Goal: Navigation & Orientation: Find specific page/section

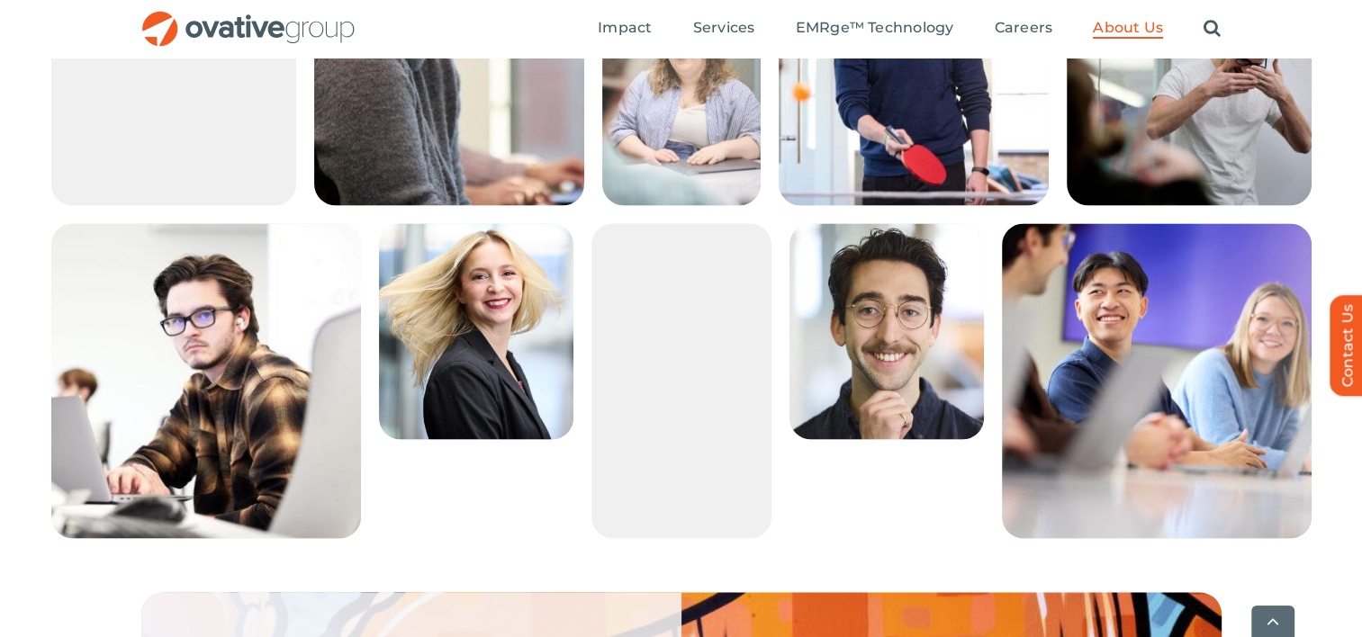
scroll to position [3240, 0]
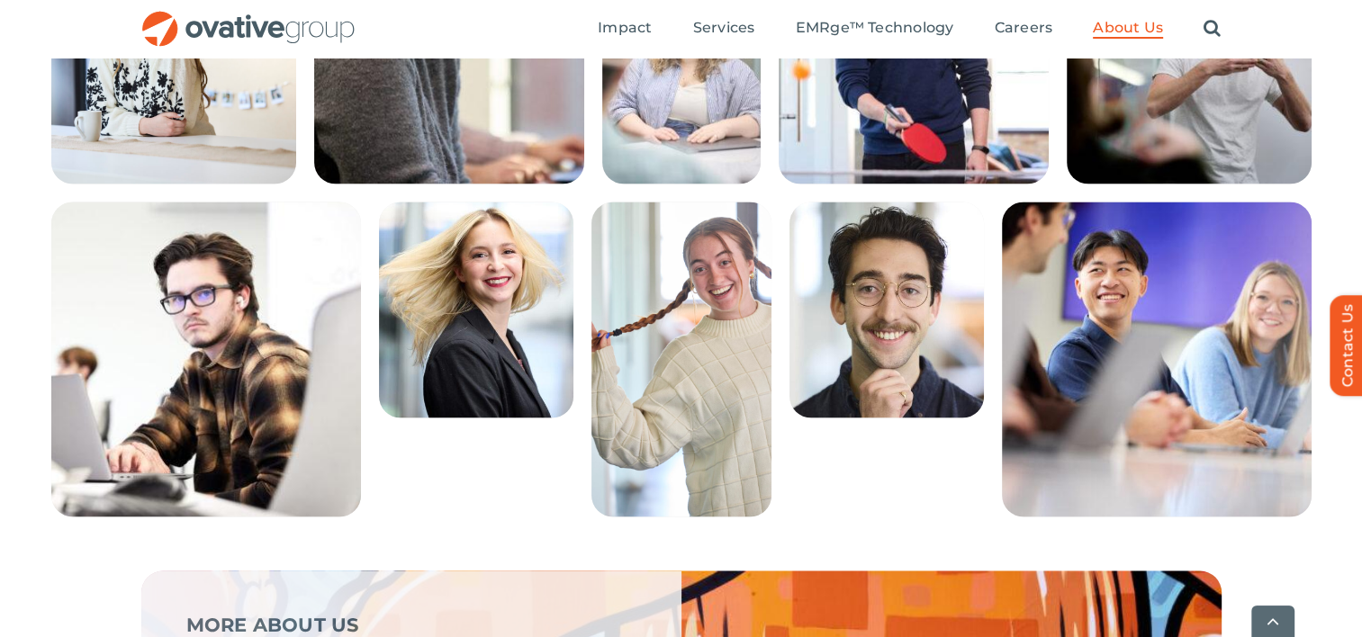
click at [420, 367] on img at bounding box center [476, 310] width 194 height 216
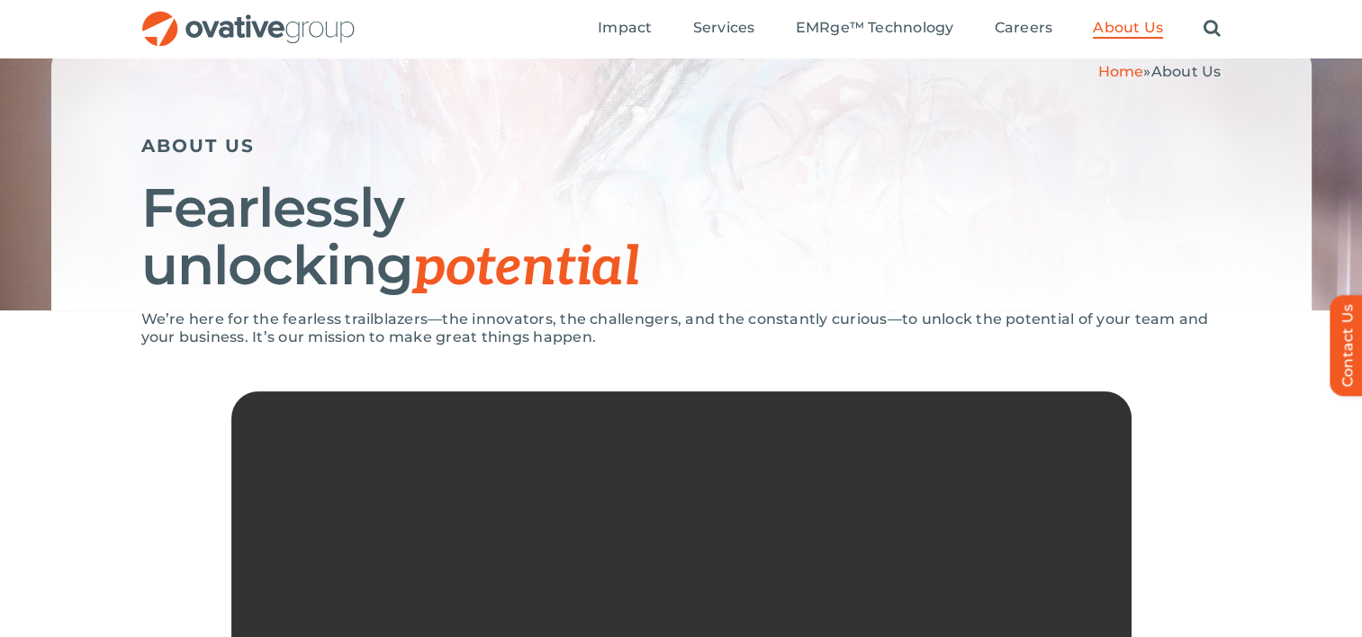
scroll to position [0, 0]
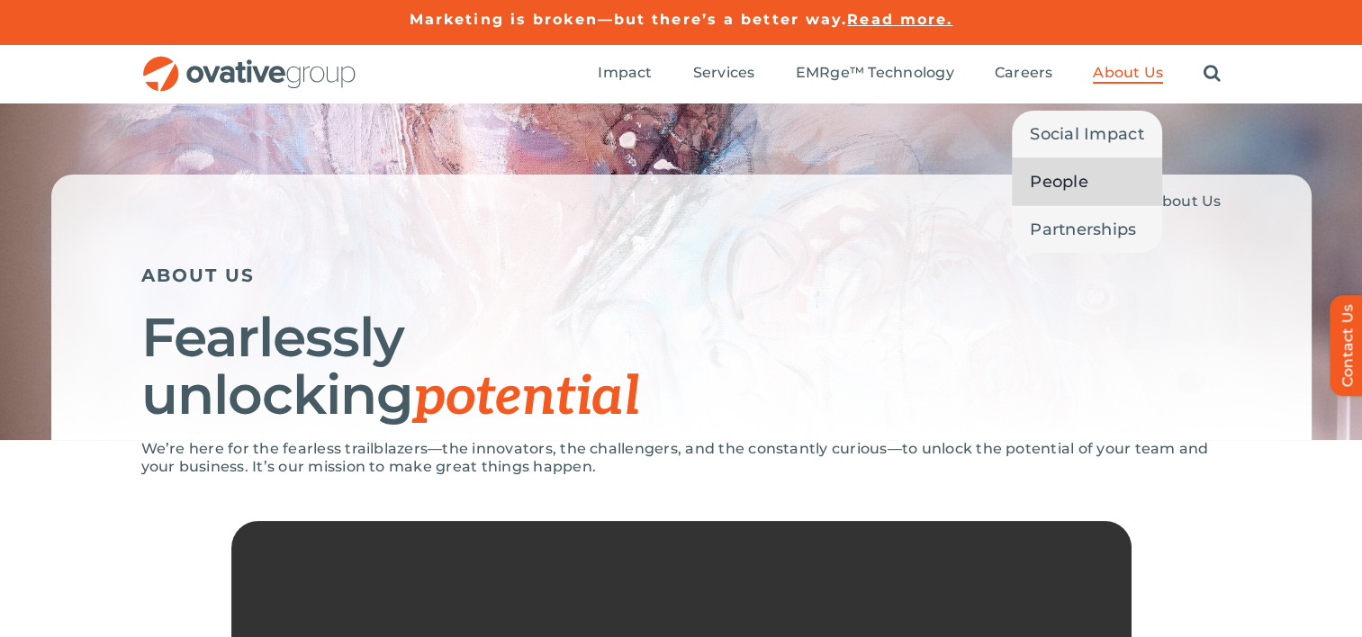
click at [1090, 167] on link "People" at bounding box center [1087, 181] width 150 height 47
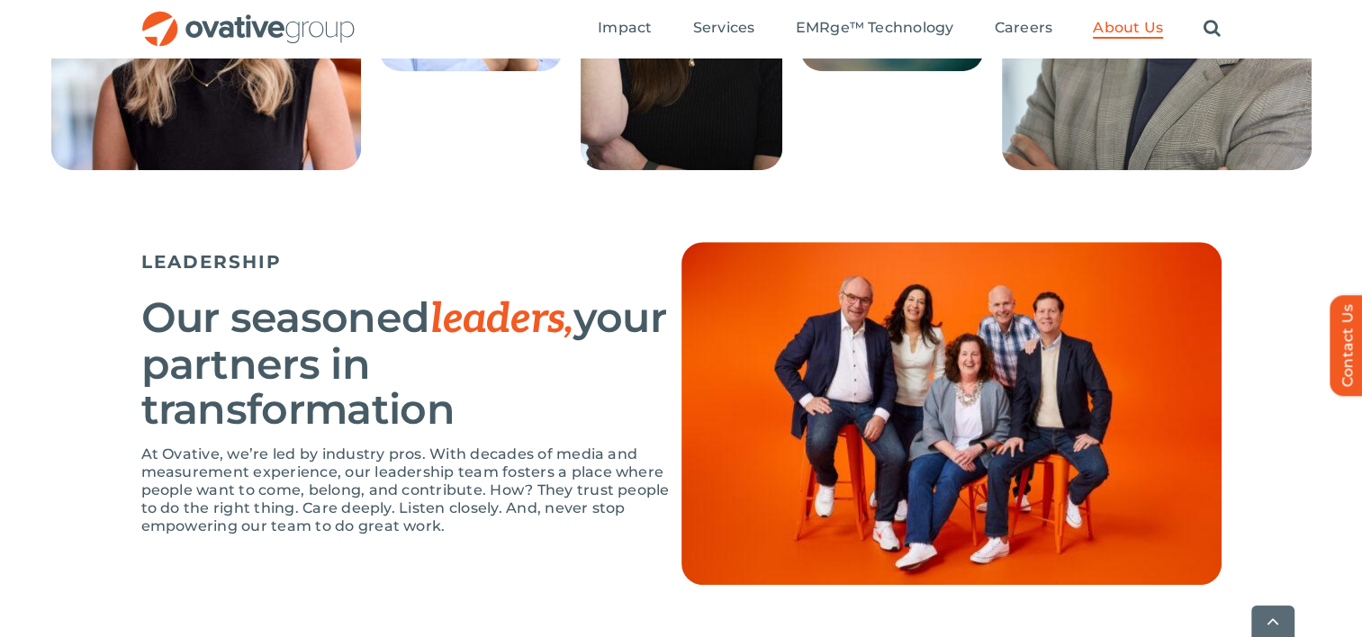
scroll to position [1530, 0]
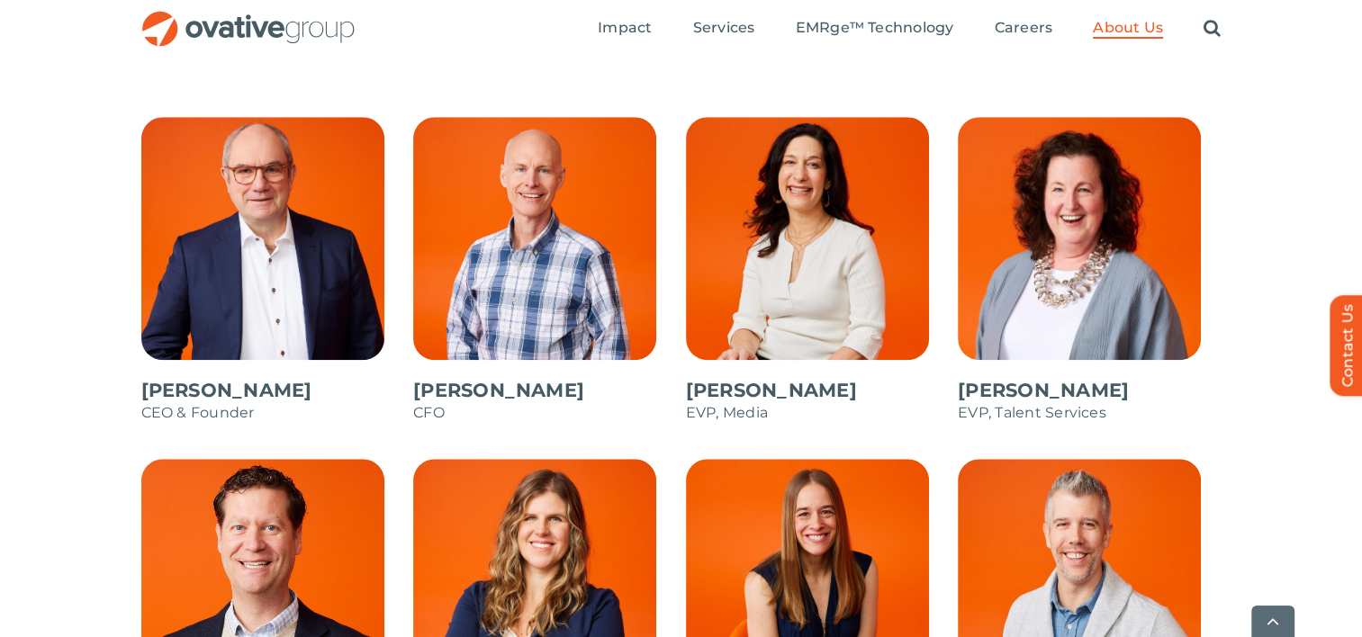
click at [75, 320] on div "[PERSON_NAME] CEO & Founder [PERSON_NAME] CFO [PERSON_NAME] EVP, Media [PERSON_…" at bounding box center [681, 514] width 1362 height 794
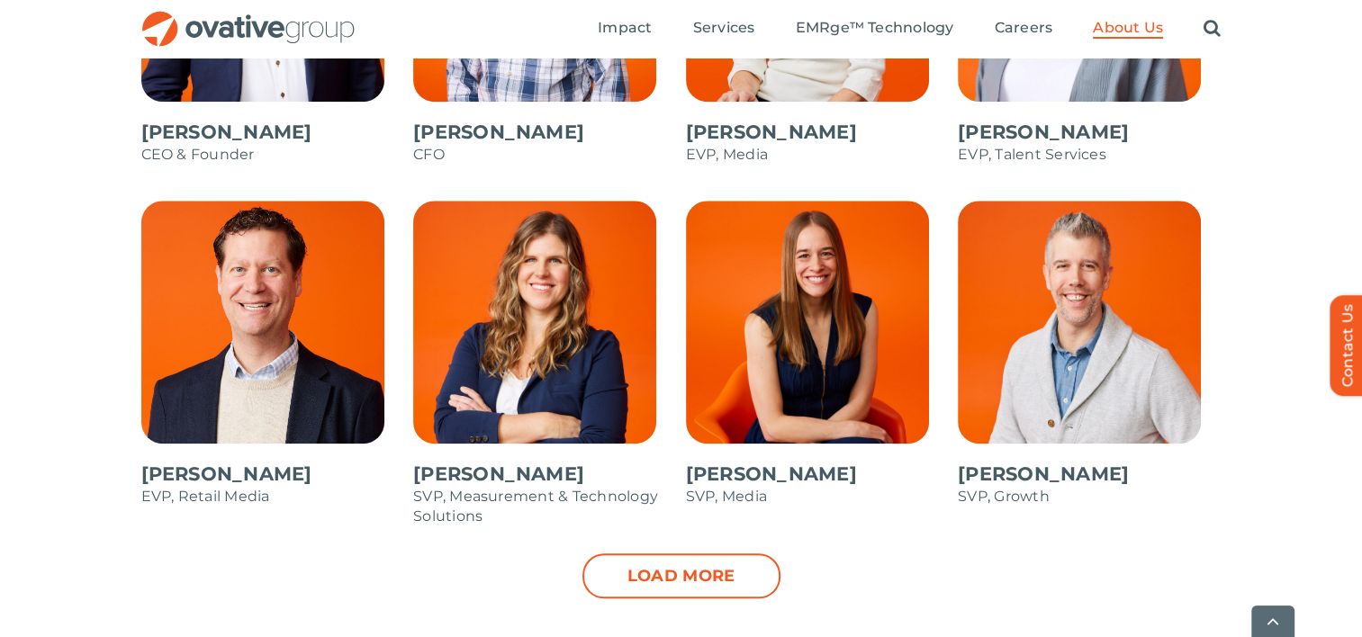
scroll to position [1800, 0]
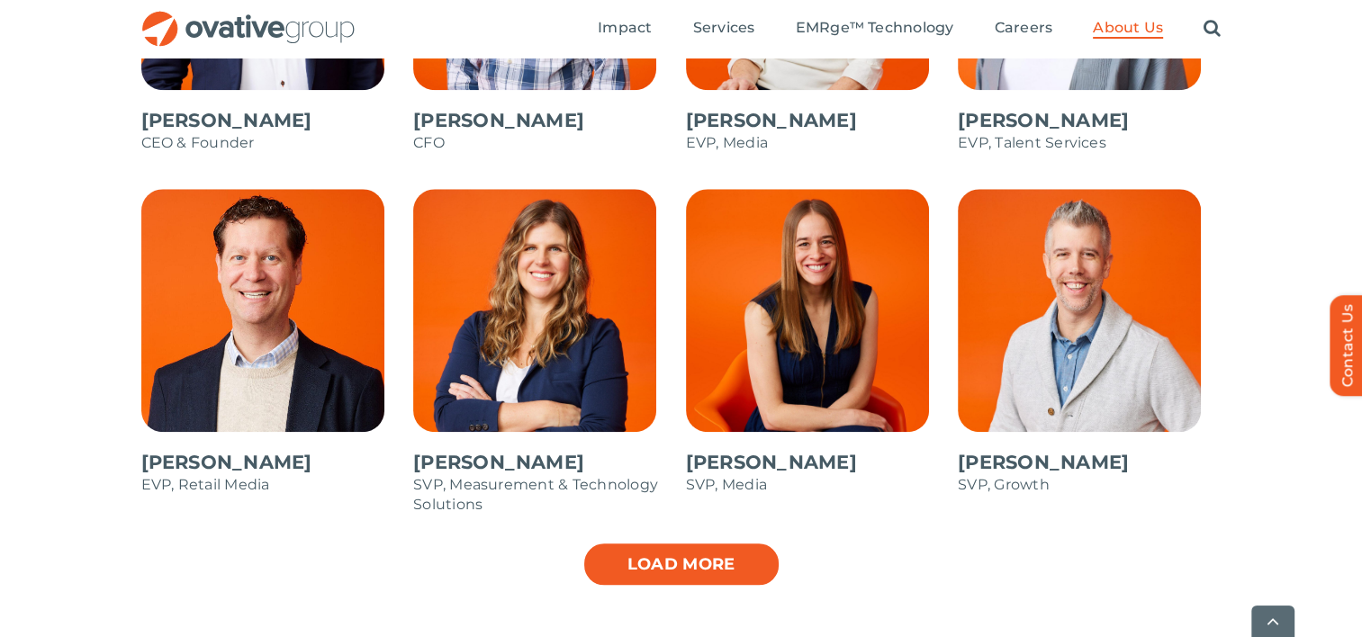
click at [701, 562] on link "Load more" at bounding box center [681, 564] width 198 height 45
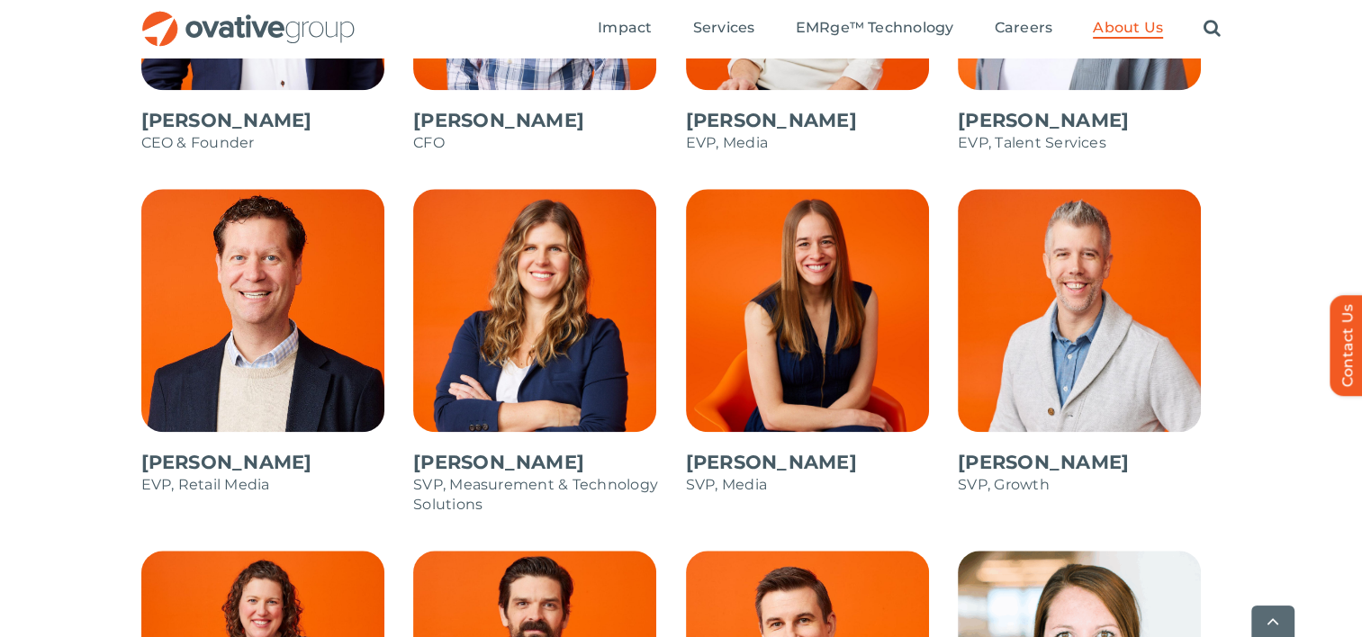
click at [45, 363] on div "Dale Nitschke CEO & Founder Steve Benson CFO Annie Zipfel EVP, Media Bonnie Gro…" at bounding box center [681, 596] width 1362 height 1498
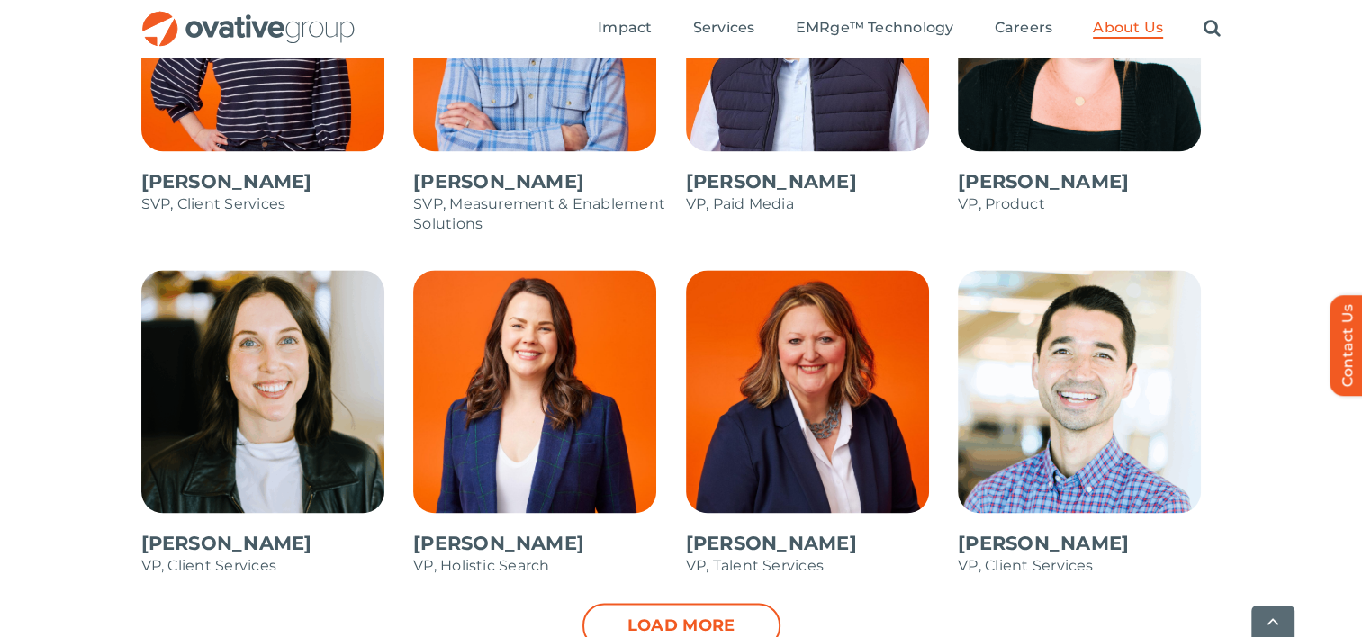
scroll to position [2520, 0]
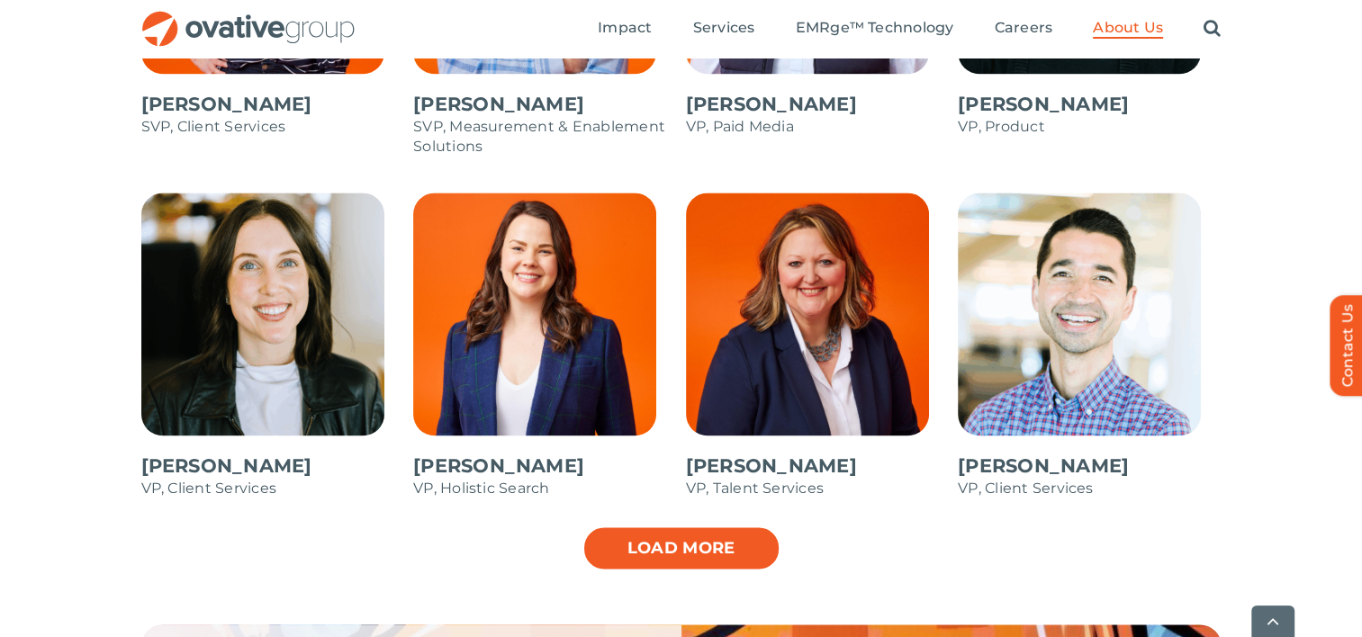
click at [676, 536] on link "Load more" at bounding box center [681, 548] width 198 height 45
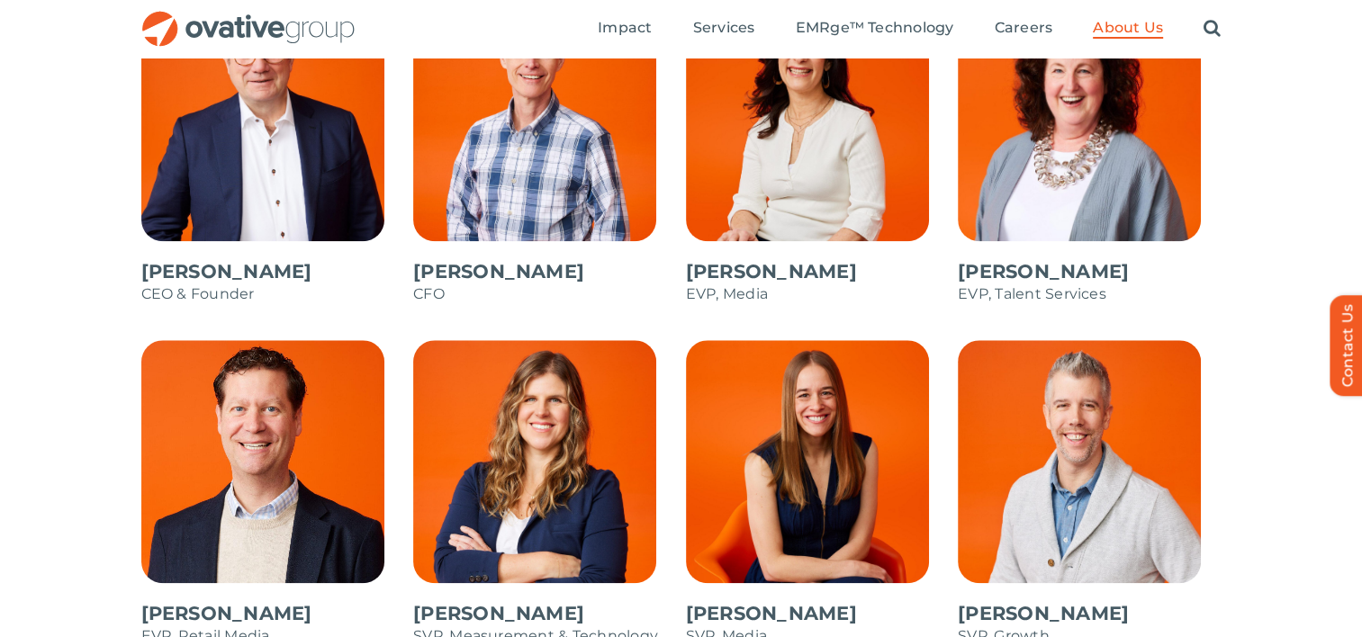
scroll to position [1530, 0]
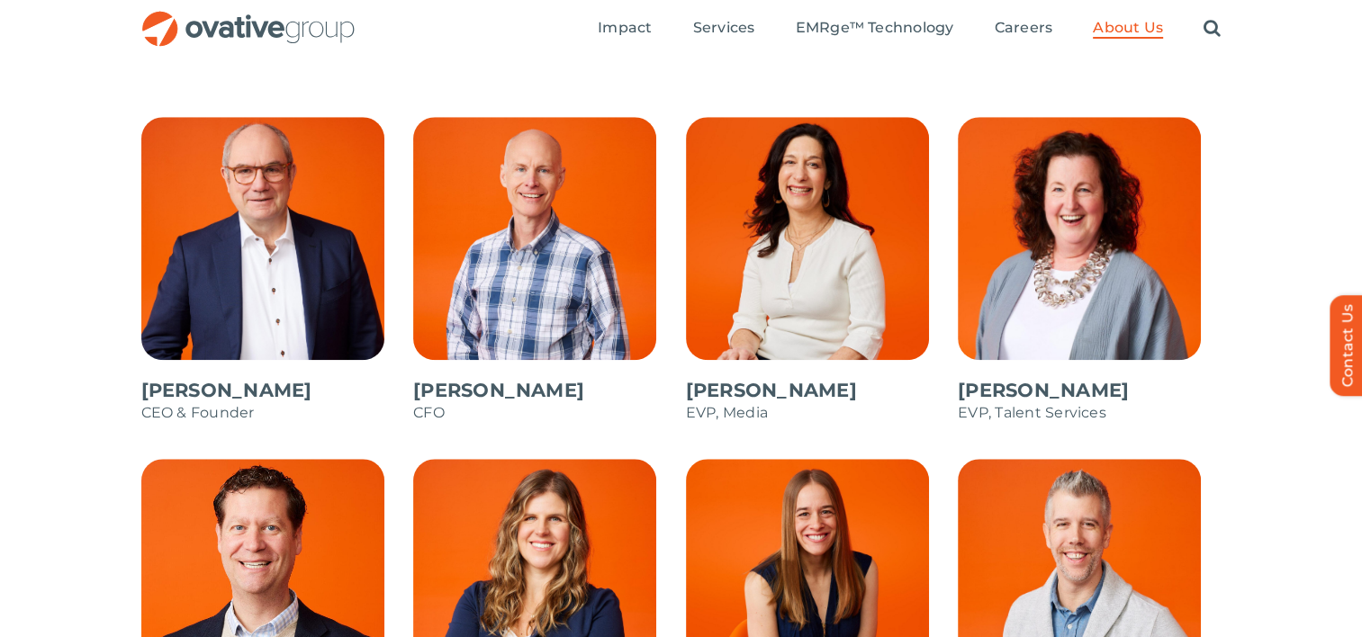
click at [461, 396] on span at bounding box center [545, 279] width 264 height 324
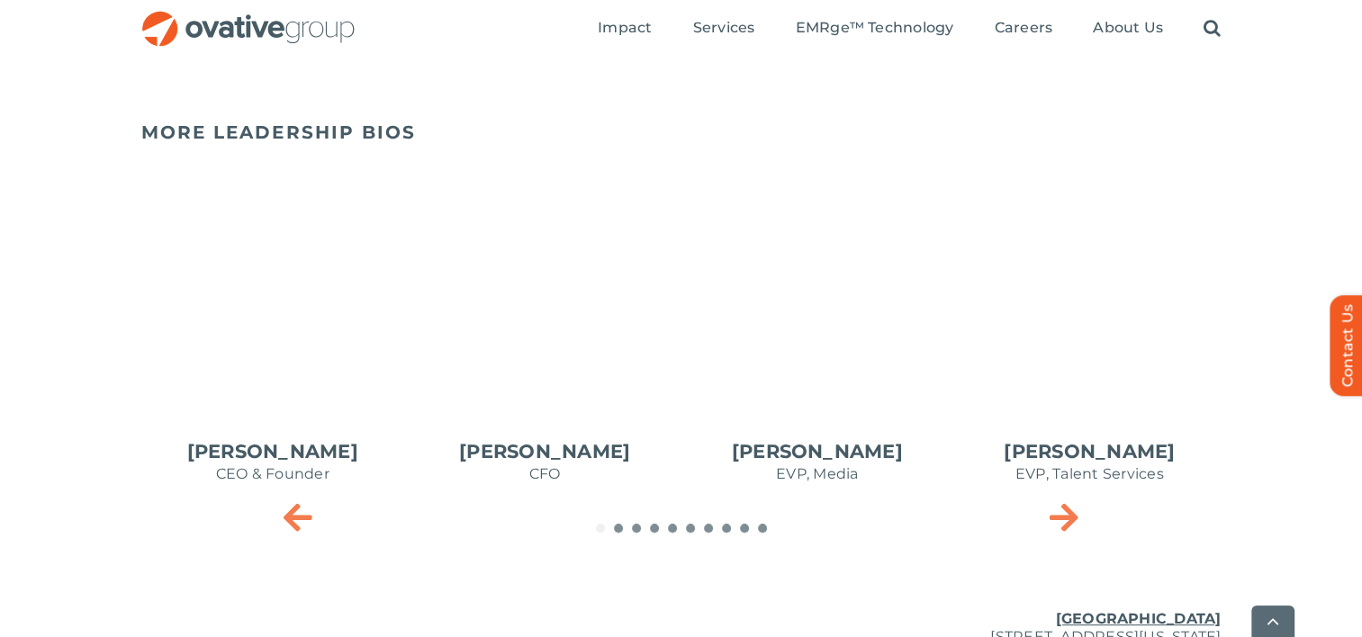
scroll to position [810, 0]
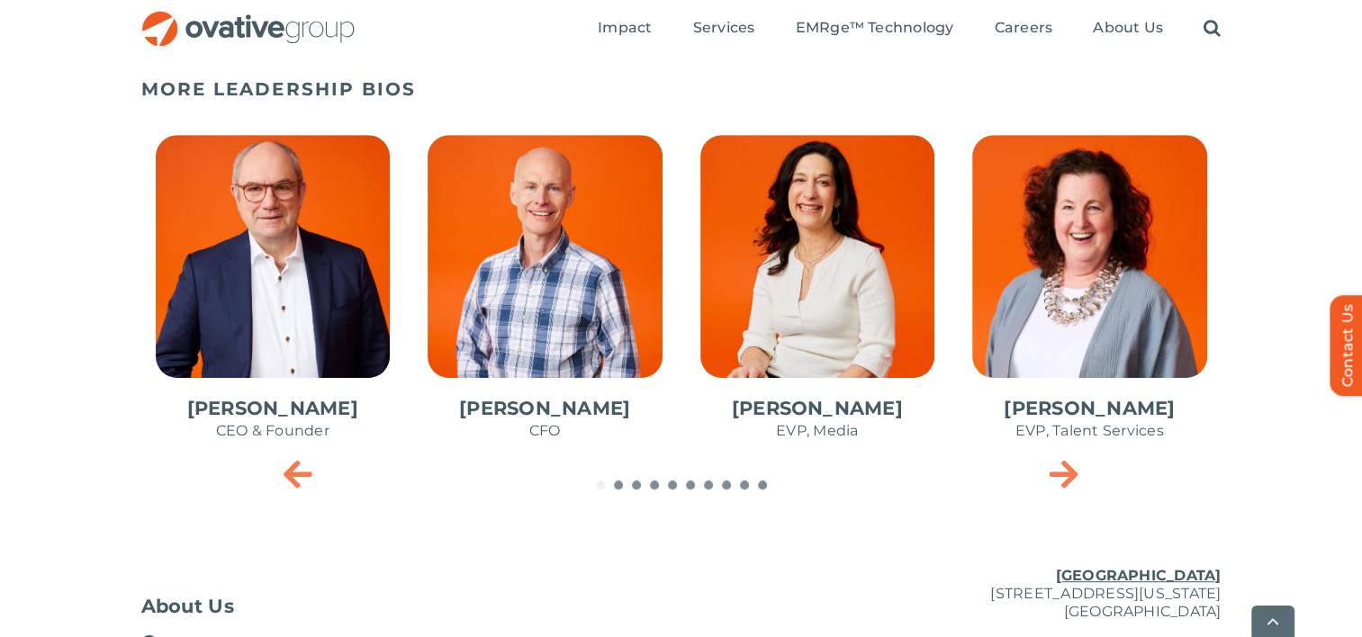
click at [790, 323] on span "3 / 10" at bounding box center [818, 297] width 264 height 353
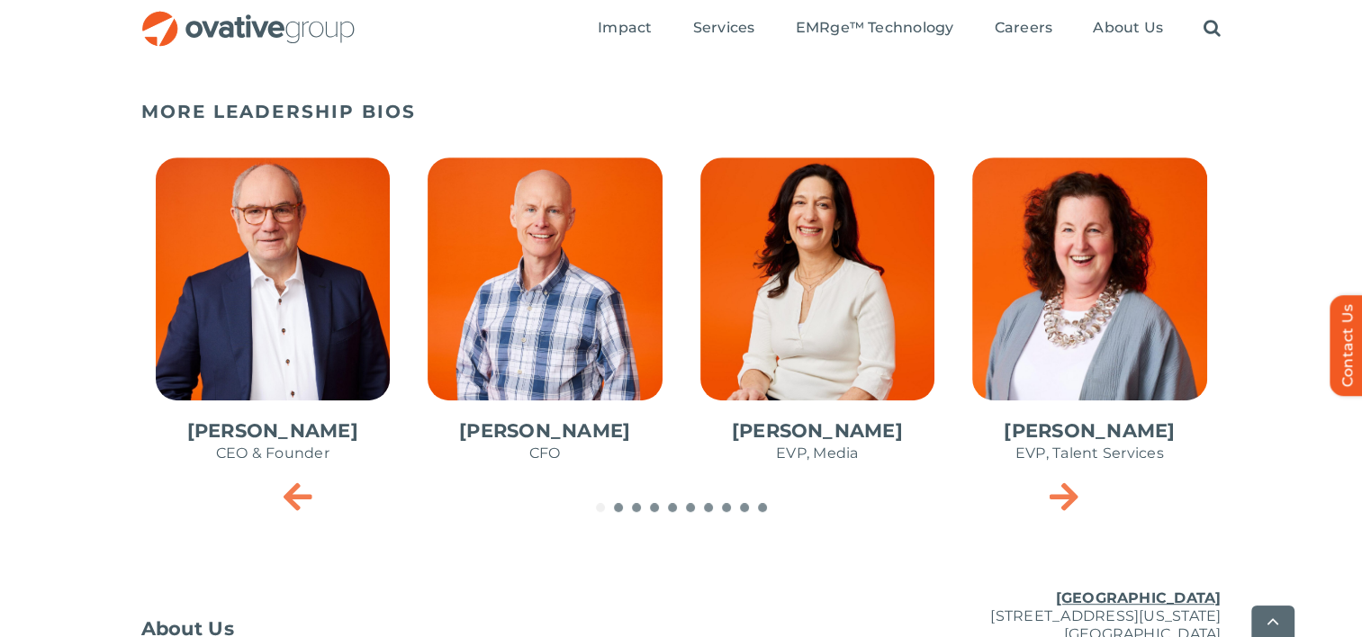
scroll to position [810, 0]
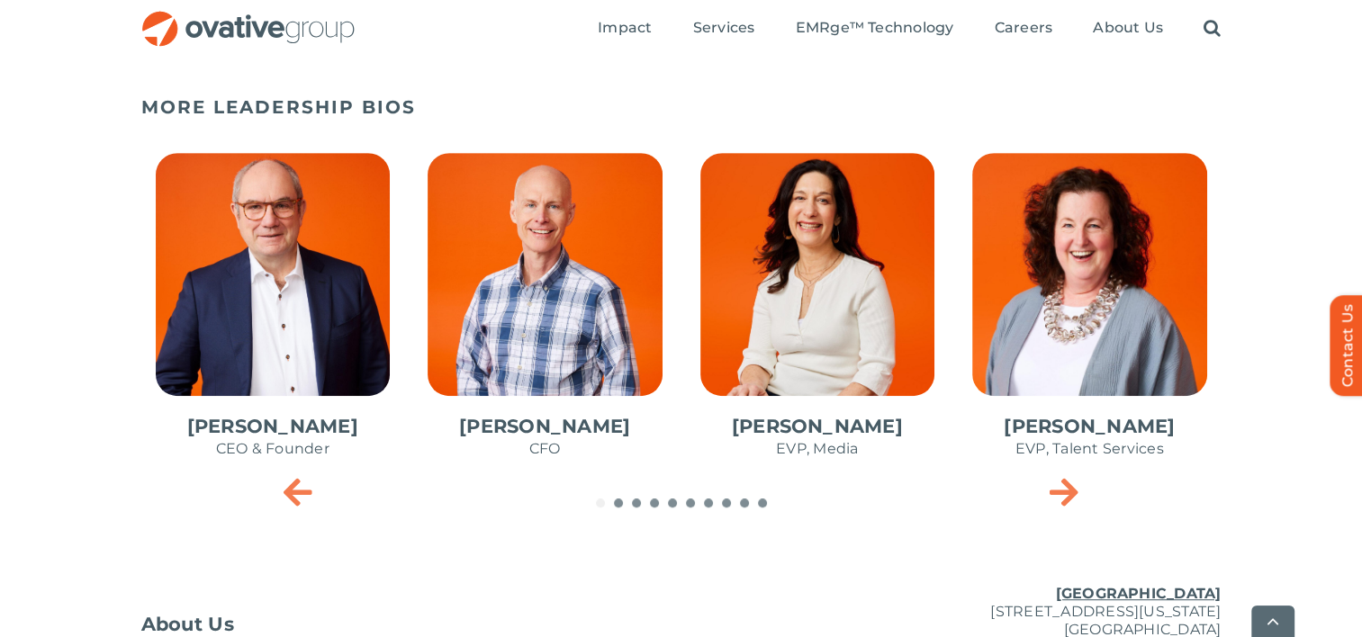
click at [1084, 295] on span "4 / 10" at bounding box center [1090, 315] width 264 height 353
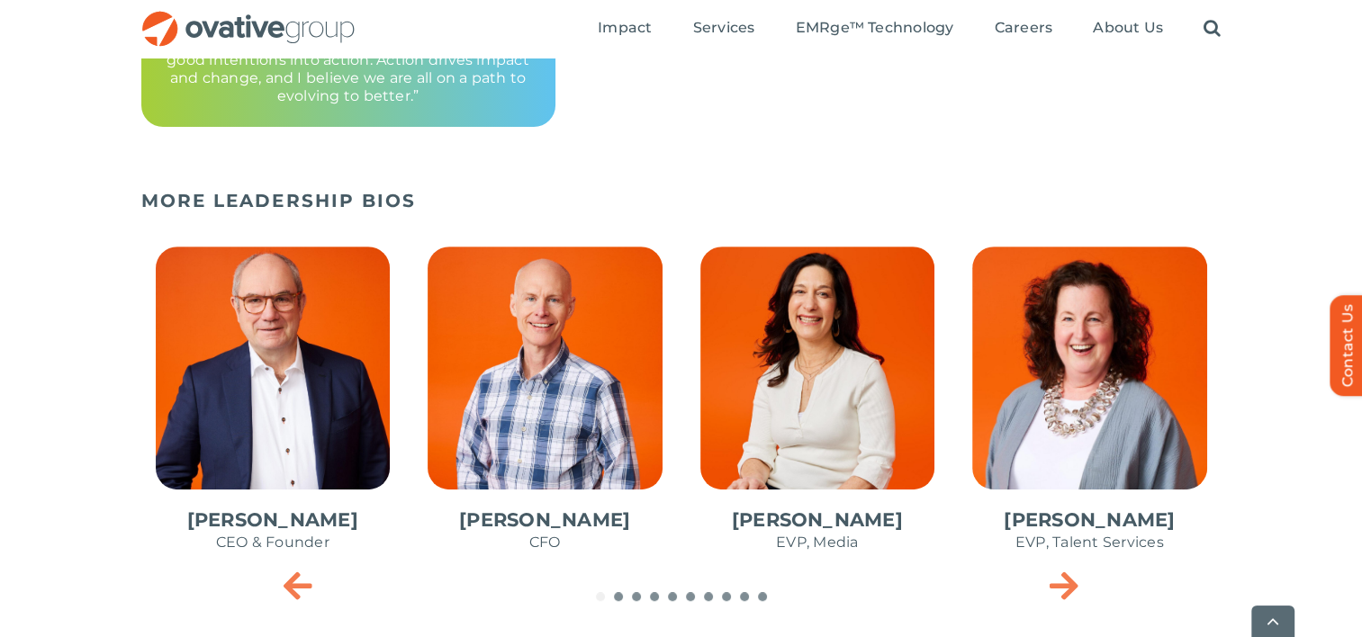
scroll to position [810, 0]
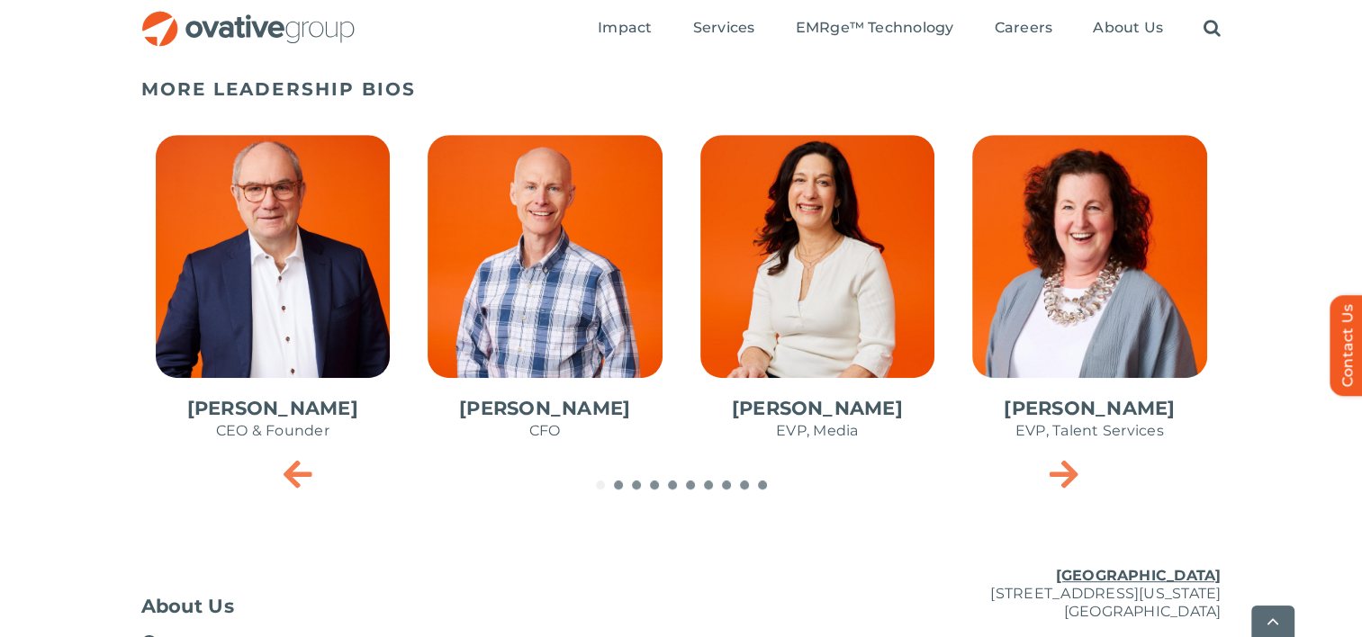
click at [1090, 471] on span "4 / 10" at bounding box center [1090, 297] width 264 height 353
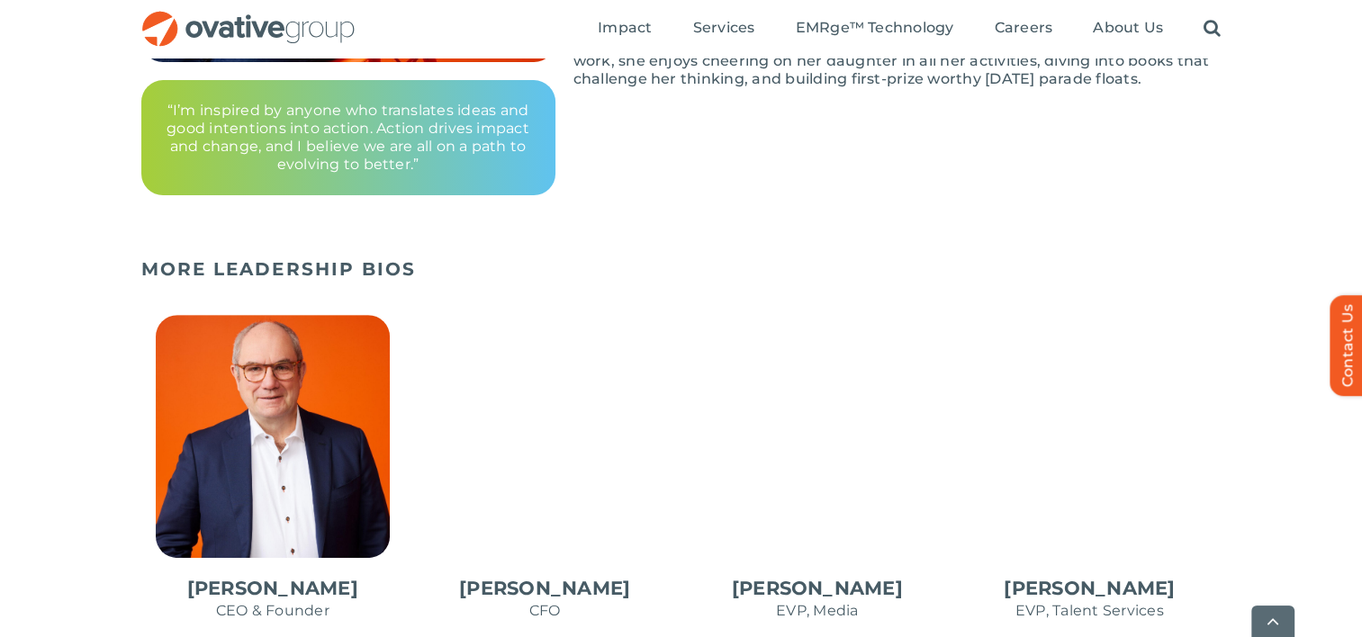
scroll to position [900, 0]
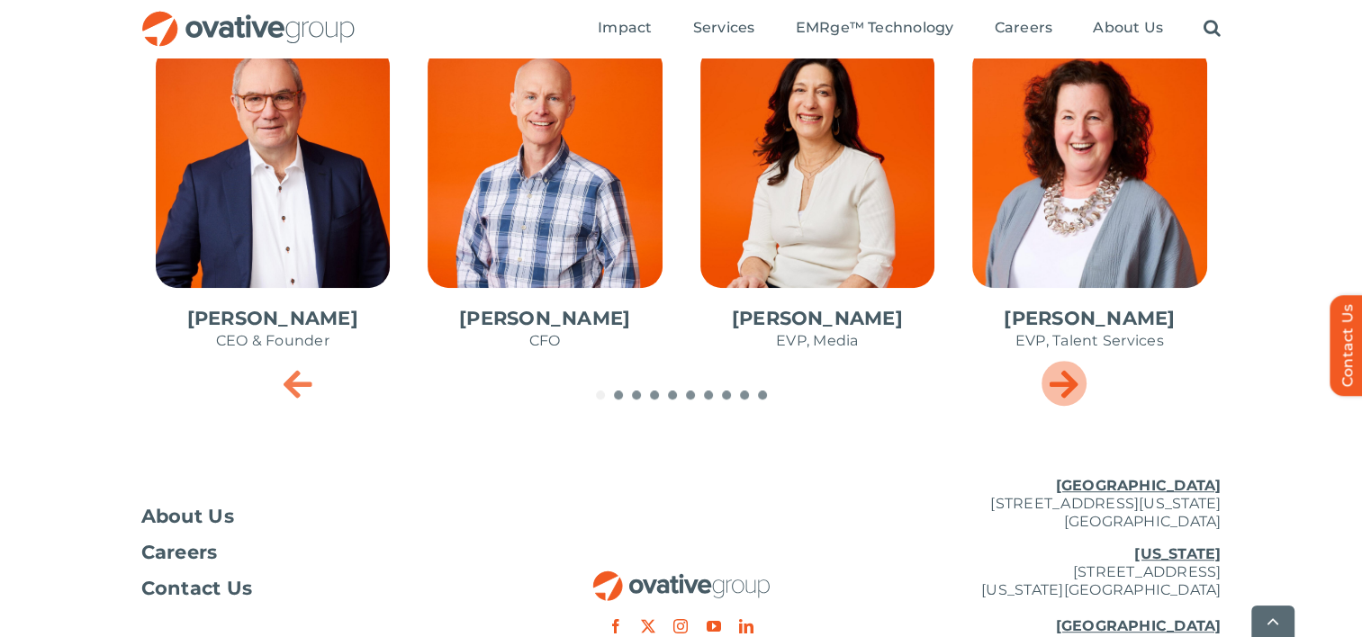
click at [1059, 378] on icon "Next slide" at bounding box center [1062, 383] width 29 height 36
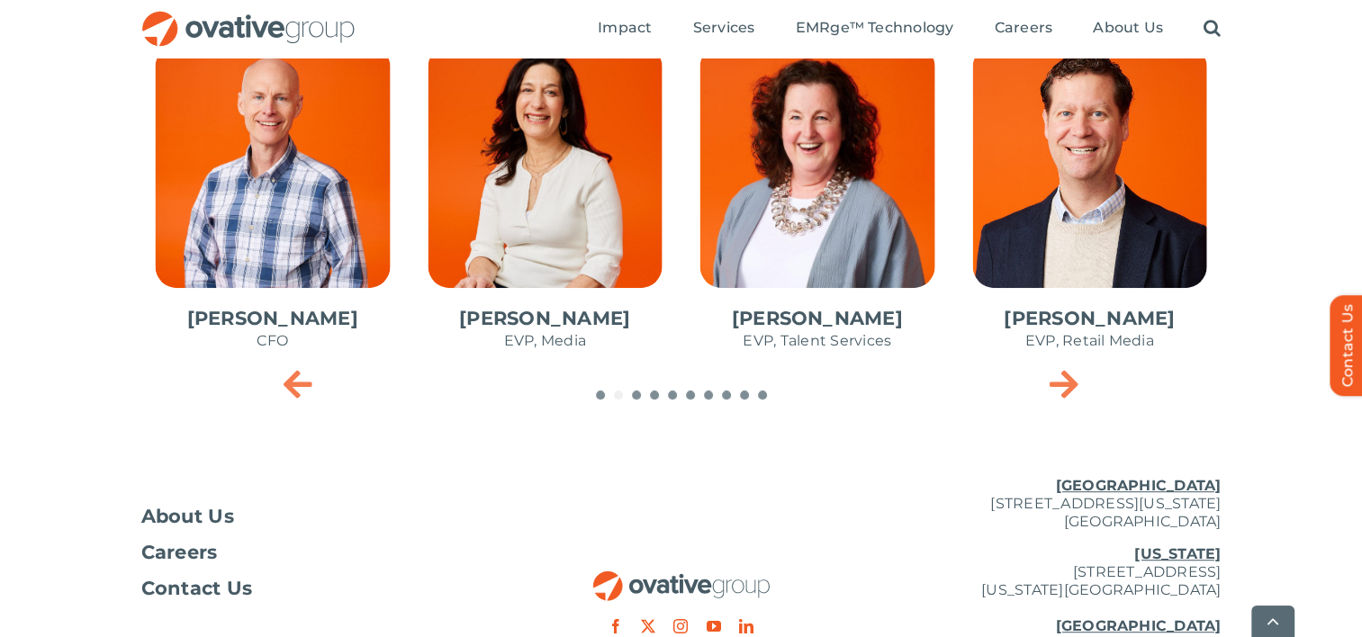
click at [1138, 205] on span "5 / 10" at bounding box center [1090, 207] width 264 height 353
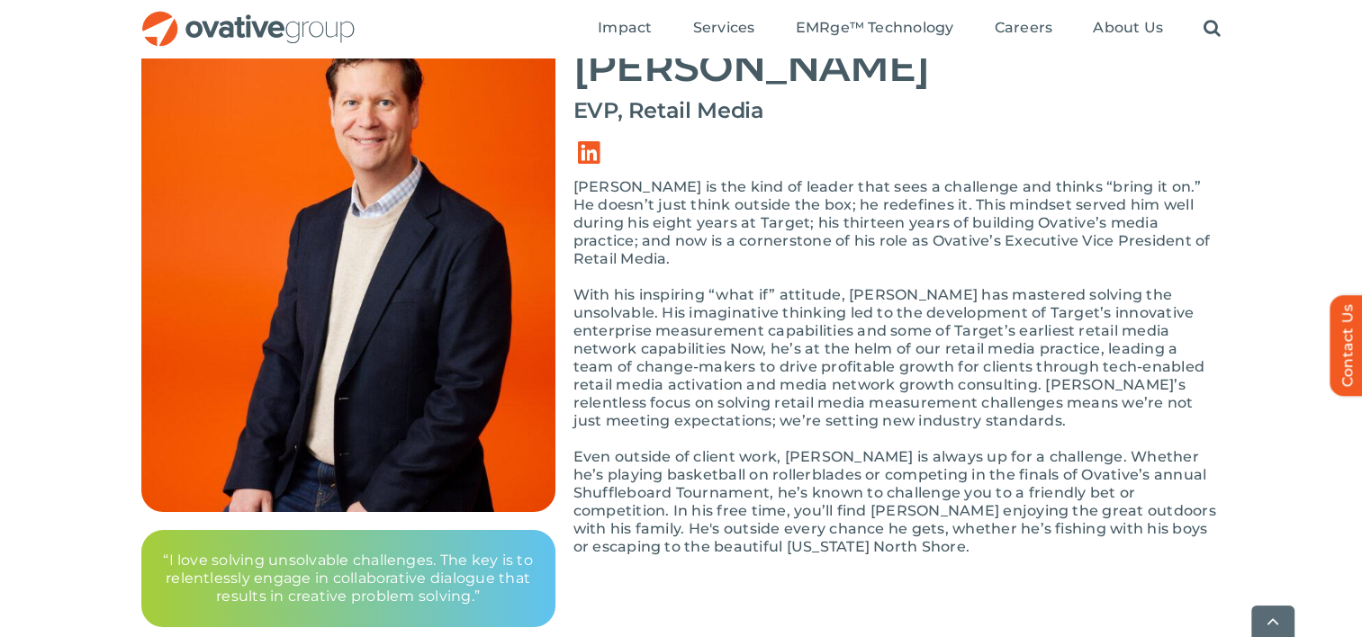
scroll to position [810, 0]
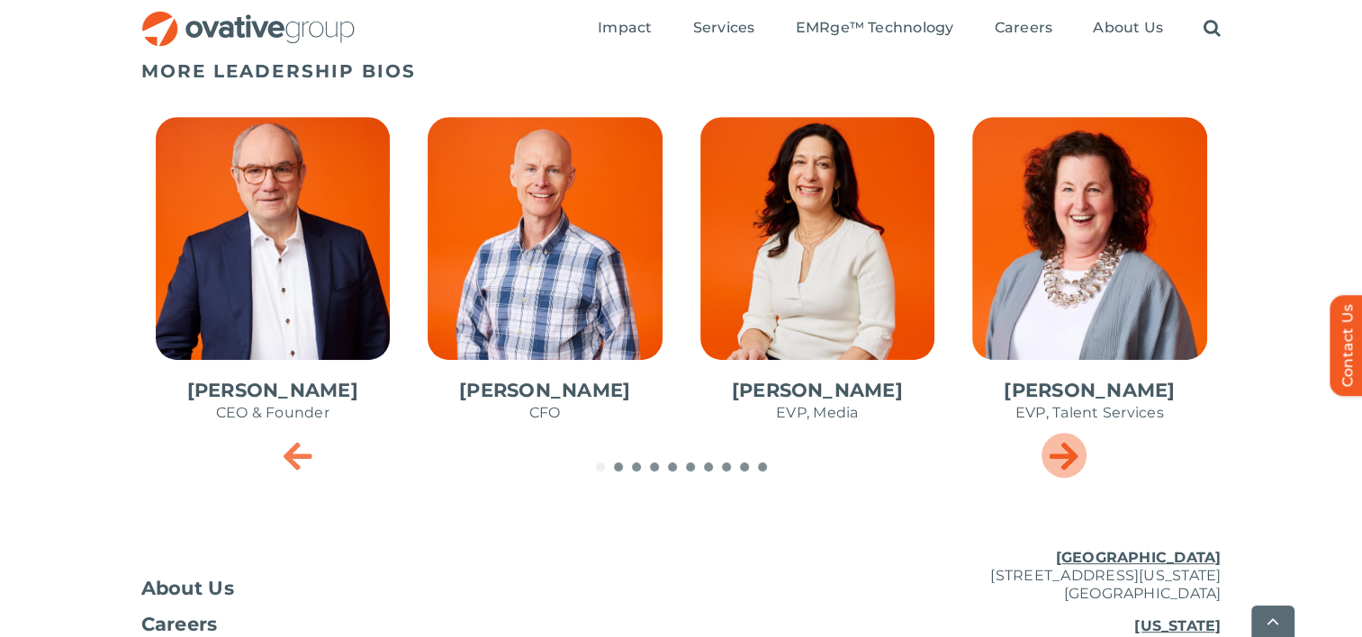
click at [1061, 468] on icon "Next slide" at bounding box center [1062, 455] width 29 height 36
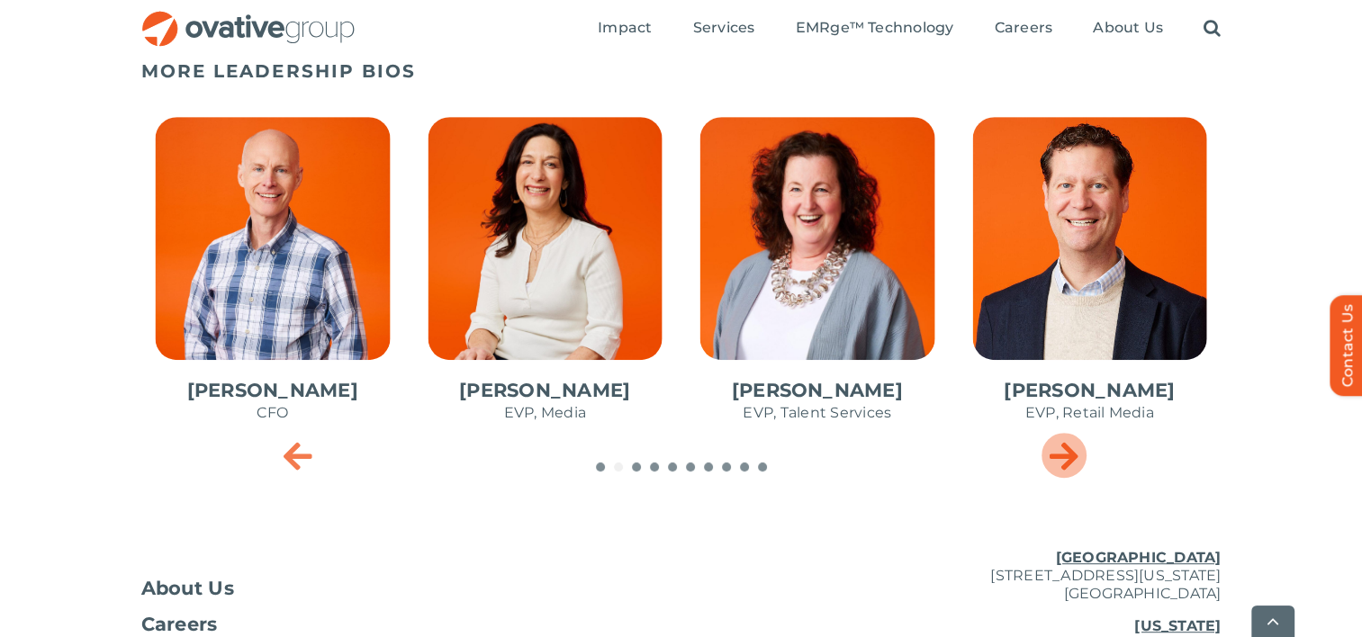
click at [1061, 468] on icon "Next slide" at bounding box center [1062, 455] width 29 height 36
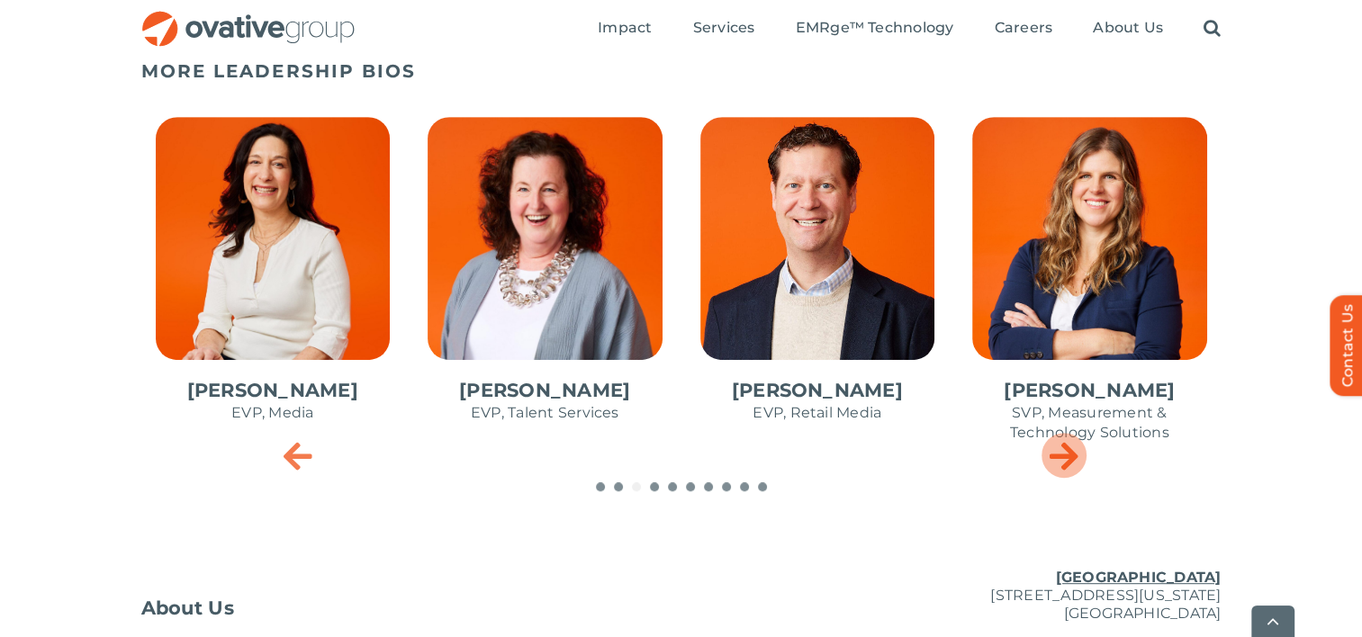
click at [1061, 468] on icon "Next slide" at bounding box center [1062, 455] width 29 height 36
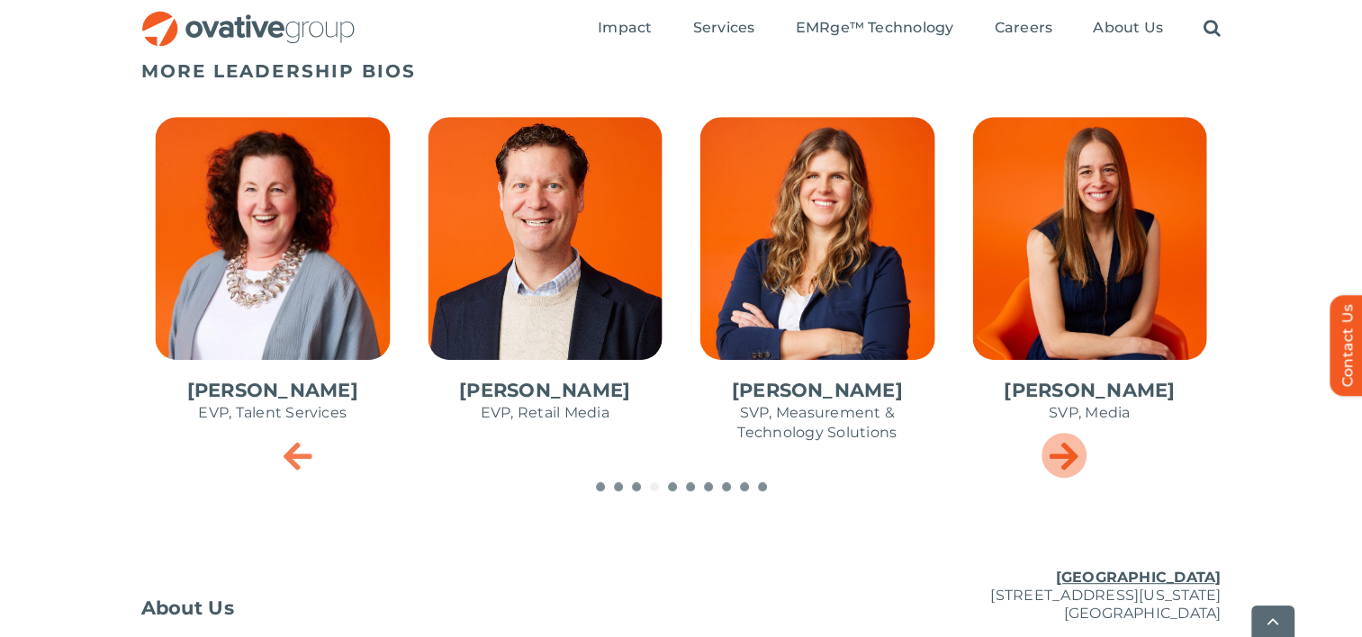
click at [1061, 468] on icon "Next slide" at bounding box center [1062, 455] width 29 height 36
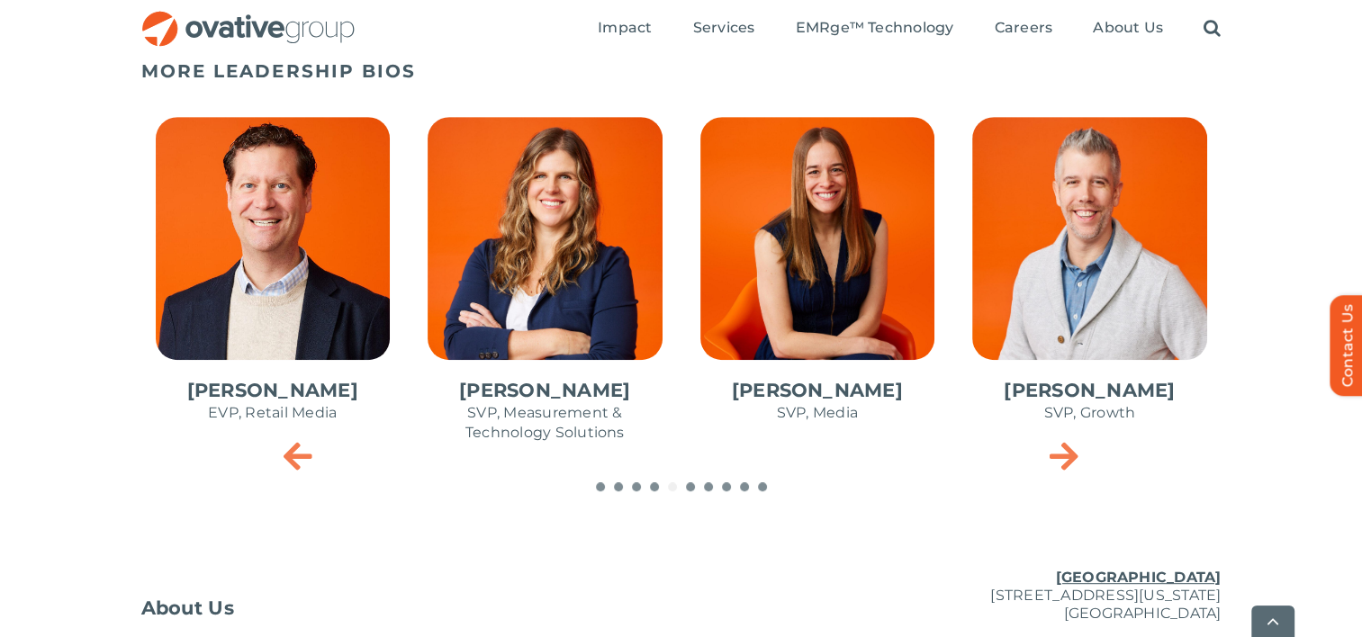
click at [846, 392] on span "7 / 10" at bounding box center [818, 279] width 264 height 353
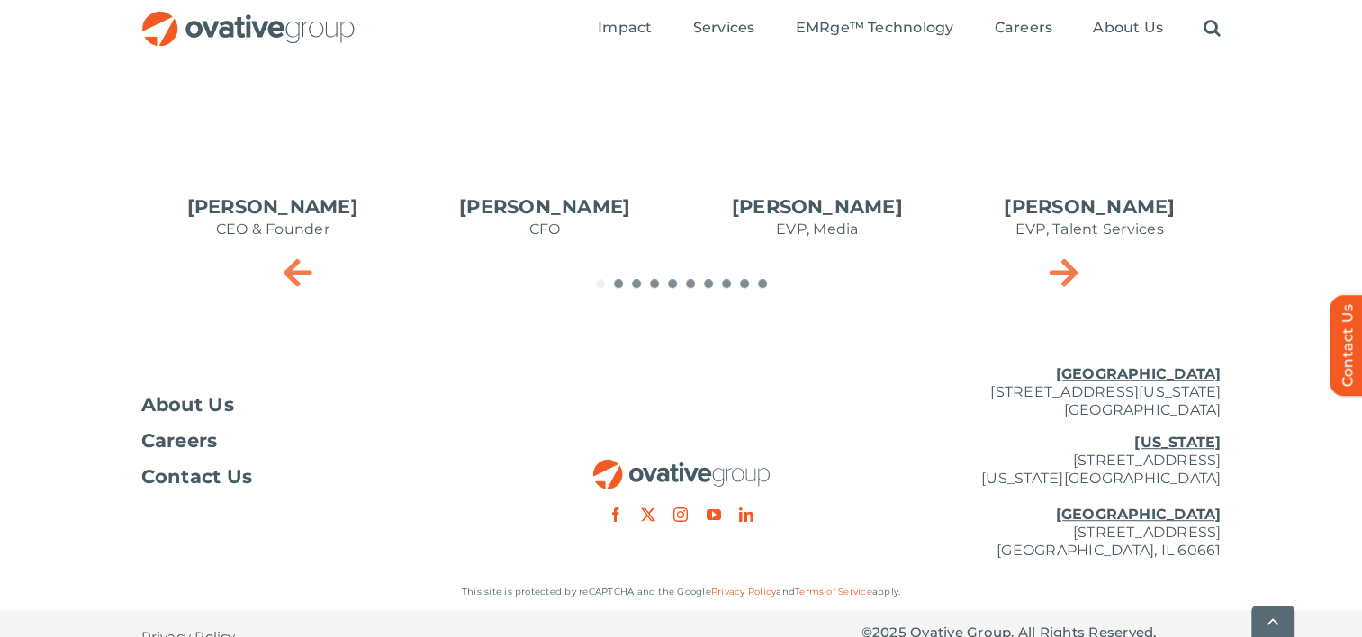
scroll to position [1057, 0]
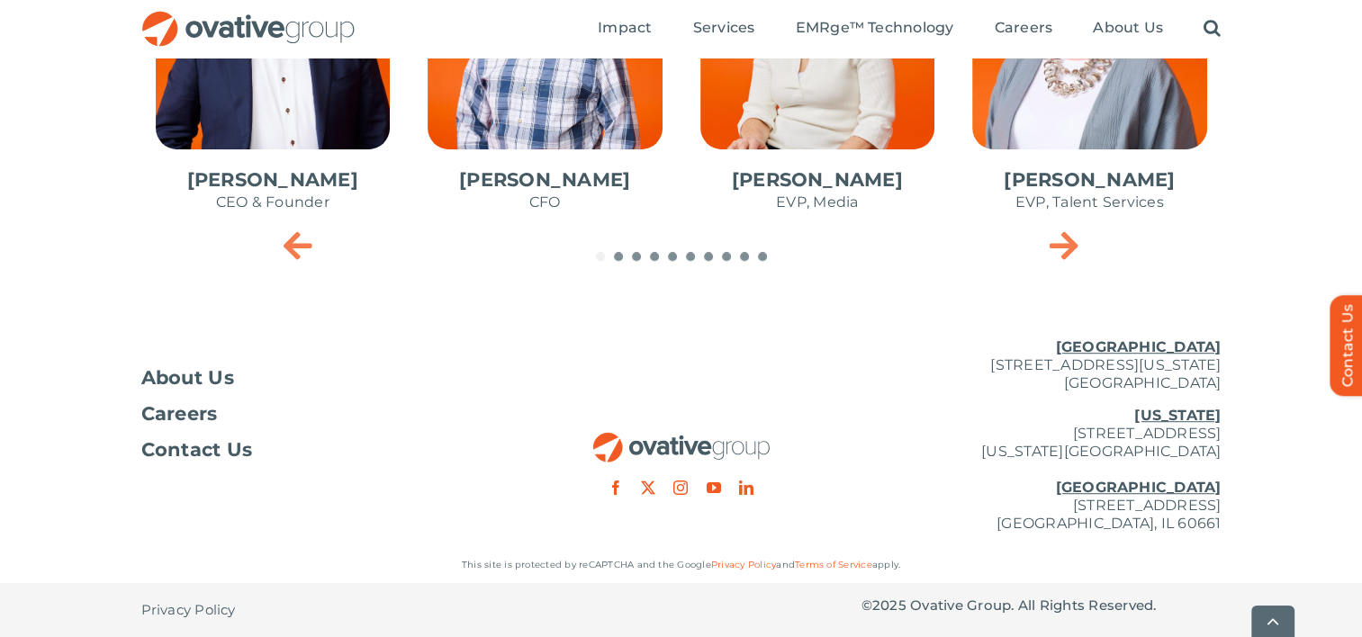
click at [751, 13] on ul "Impact Expert Insights Case Studies Awards & Press Services Media Measurement C…" at bounding box center [909, 29] width 623 height 58
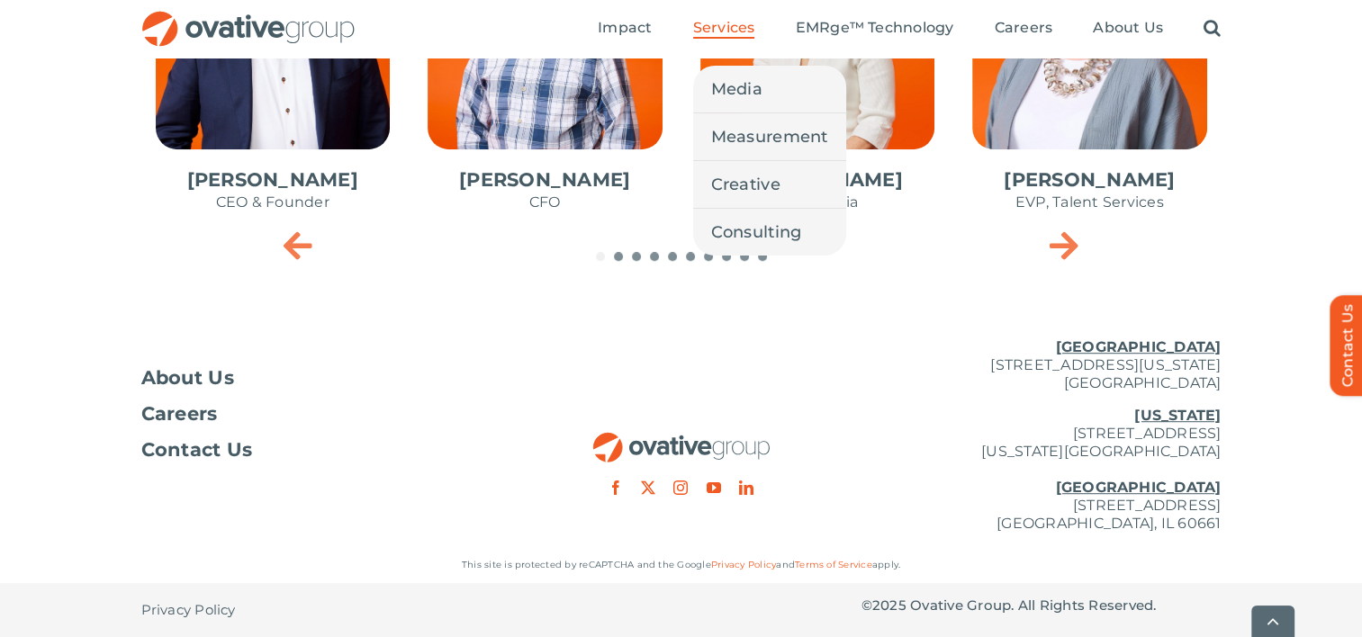
click at [738, 19] on span "Services" at bounding box center [724, 28] width 62 height 18
